Goal: Book appointment/travel/reservation: Register for event/course

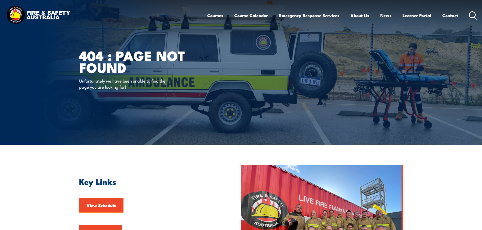
scroll to position [126, 0]
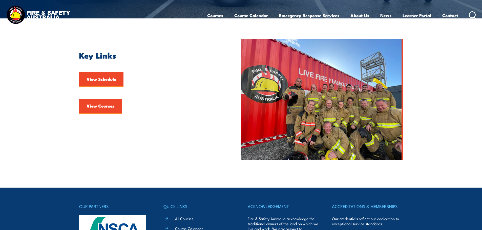
click at [110, 83] on link "View Schedule" at bounding box center [101, 79] width 44 height 15
click at [116, 78] on link "View Schedule" at bounding box center [101, 79] width 44 height 15
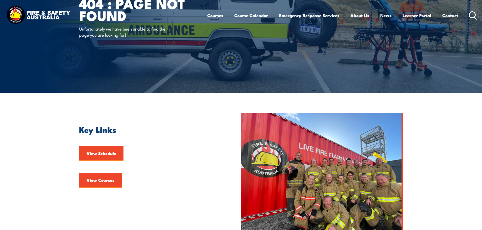
scroll to position [51, 0]
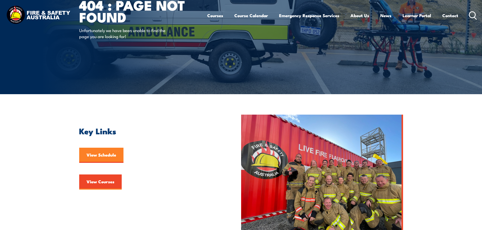
click at [112, 156] on link "View Schedule" at bounding box center [101, 155] width 44 height 15
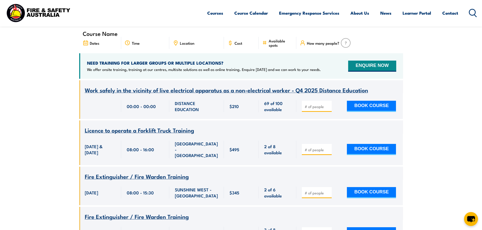
scroll to position [152, 0]
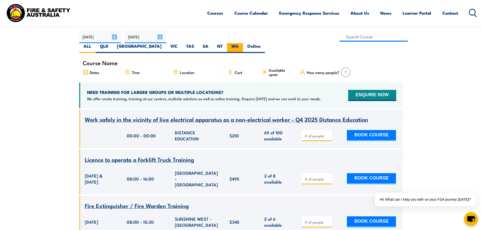
click at [243, 43] on label "WA" at bounding box center [235, 48] width 16 height 10
click at [242, 43] on input "WA" at bounding box center [239, 44] width 3 height 3
radio input "true"
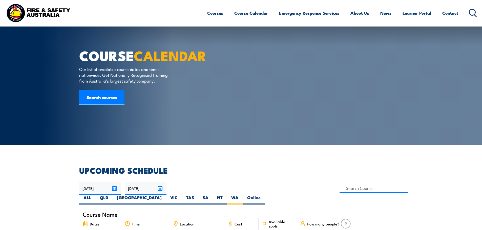
select select "9"
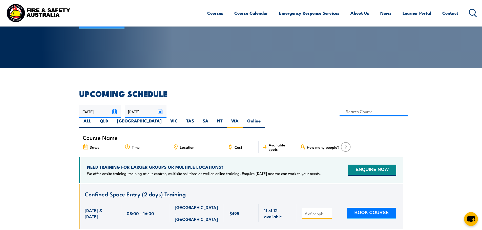
scroll to position [66, 0]
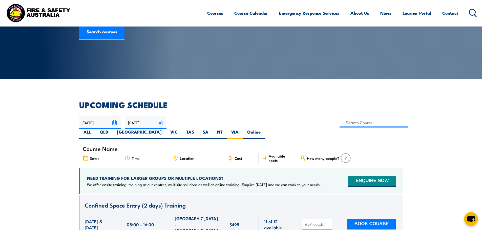
click at [98, 125] on input "[DATE]" at bounding box center [100, 122] width 42 height 13
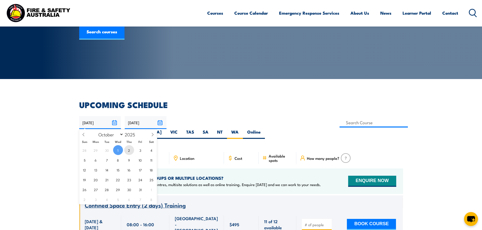
click at [129, 151] on span "2" at bounding box center [129, 150] width 10 height 10
type input "[DATE]"
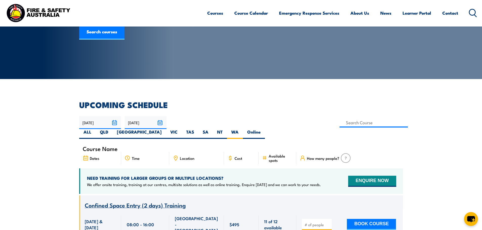
click at [134, 122] on input "30/11/2025" at bounding box center [146, 122] width 42 height 13
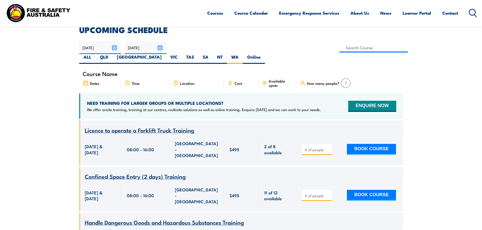
scroll to position [116, 0]
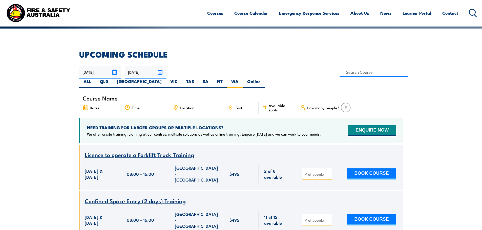
click at [151, 71] on input "[DATE]" at bounding box center [146, 72] width 42 height 13
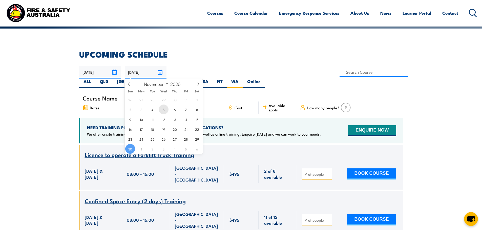
click at [164, 108] on span "5" at bounding box center [164, 110] width 10 height 10
type input "05/11/2025"
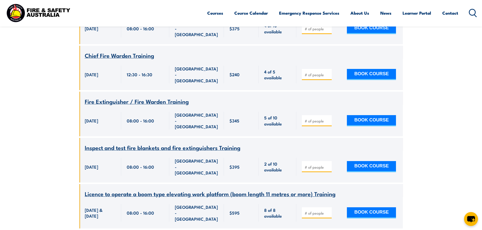
scroll to position [1001, 0]
